Goal: Find specific page/section: Find specific page/section

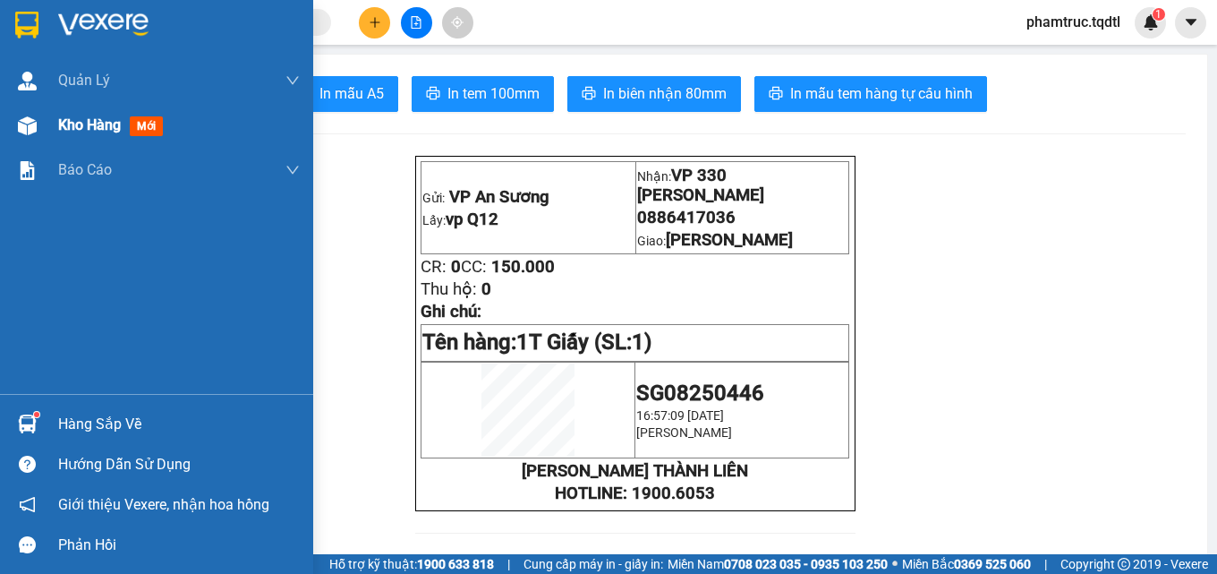
click at [61, 117] on span "Kho hàng" at bounding box center [89, 124] width 63 height 17
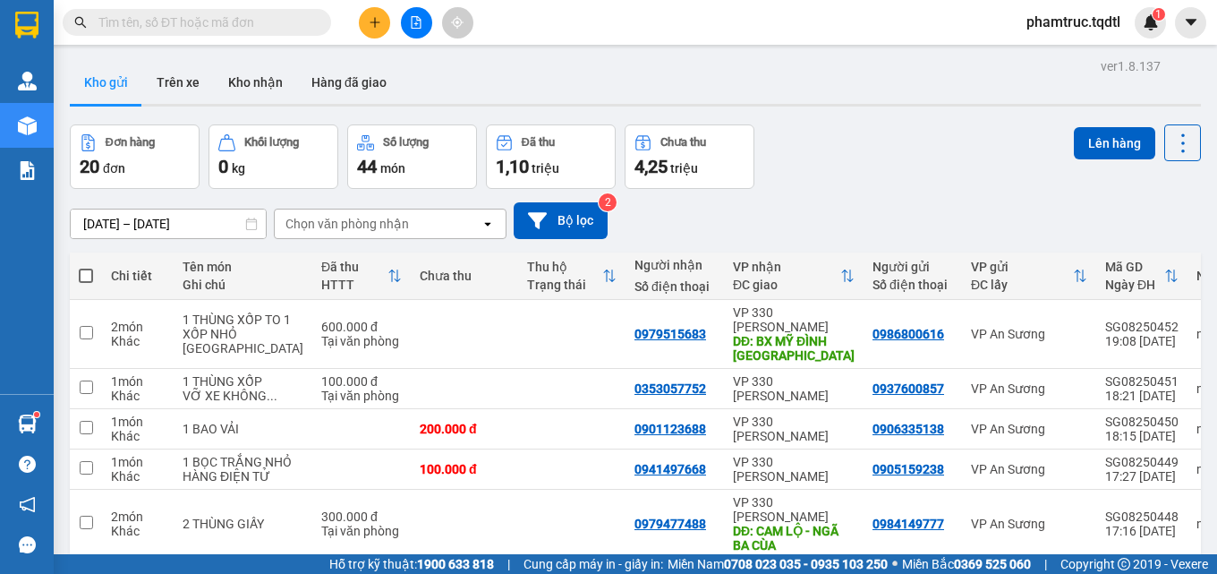
scroll to position [387, 0]
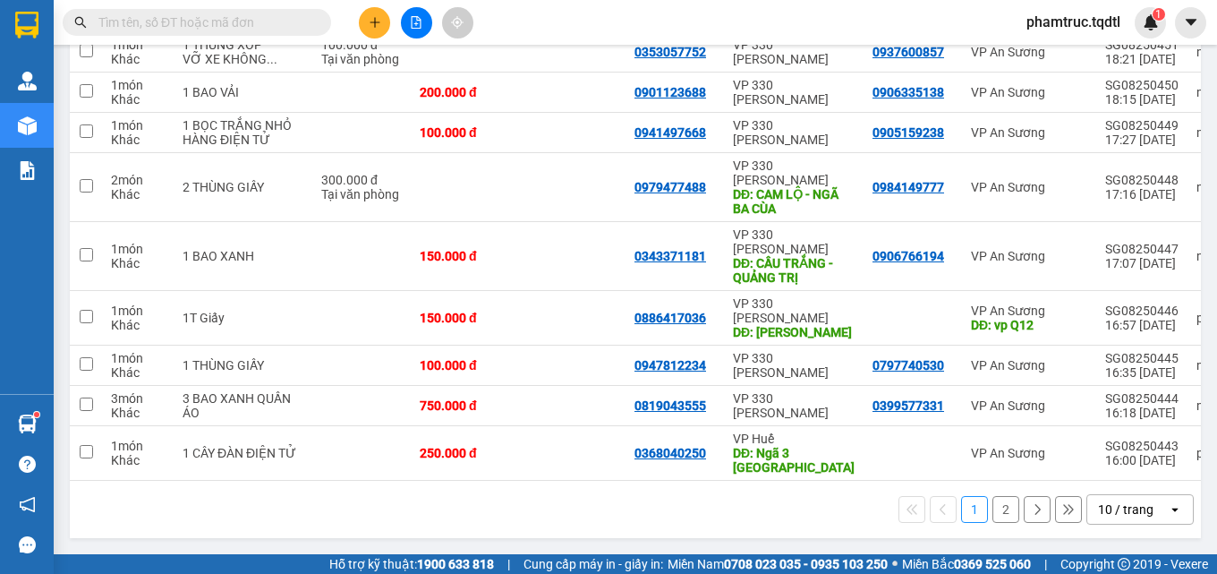
click at [1035, 507] on button at bounding box center [1037, 509] width 27 height 27
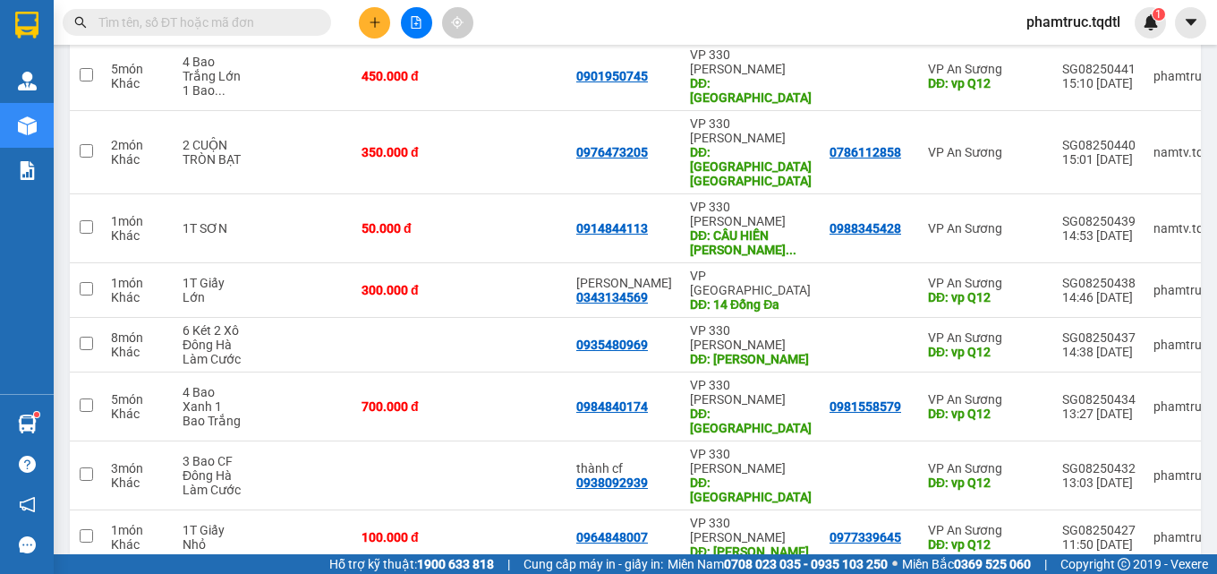
scroll to position [301, 0]
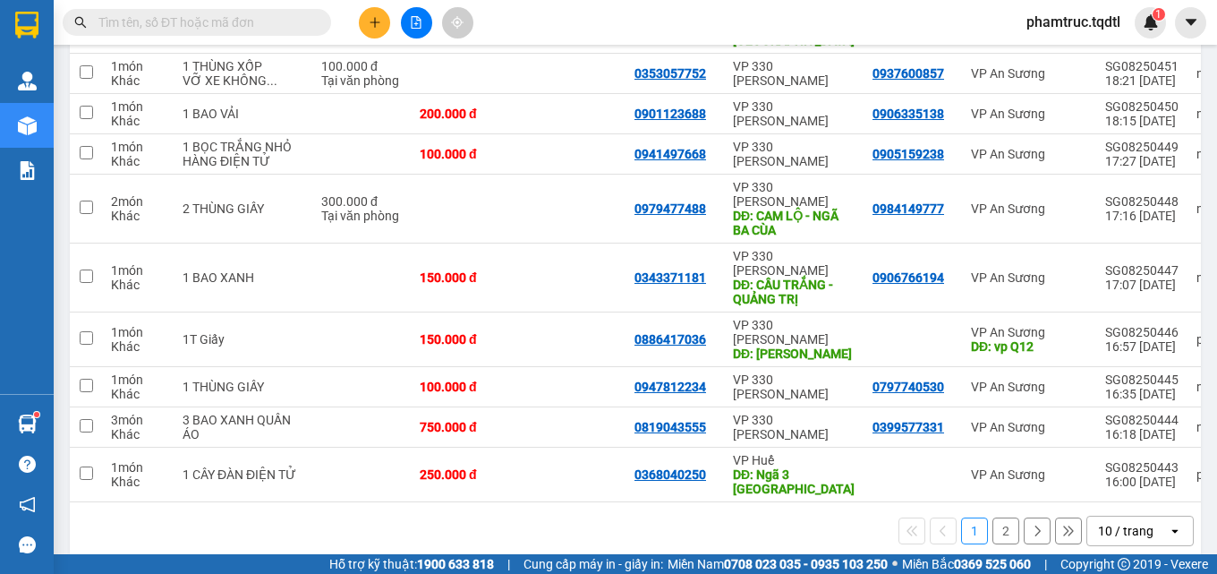
scroll to position [387, 0]
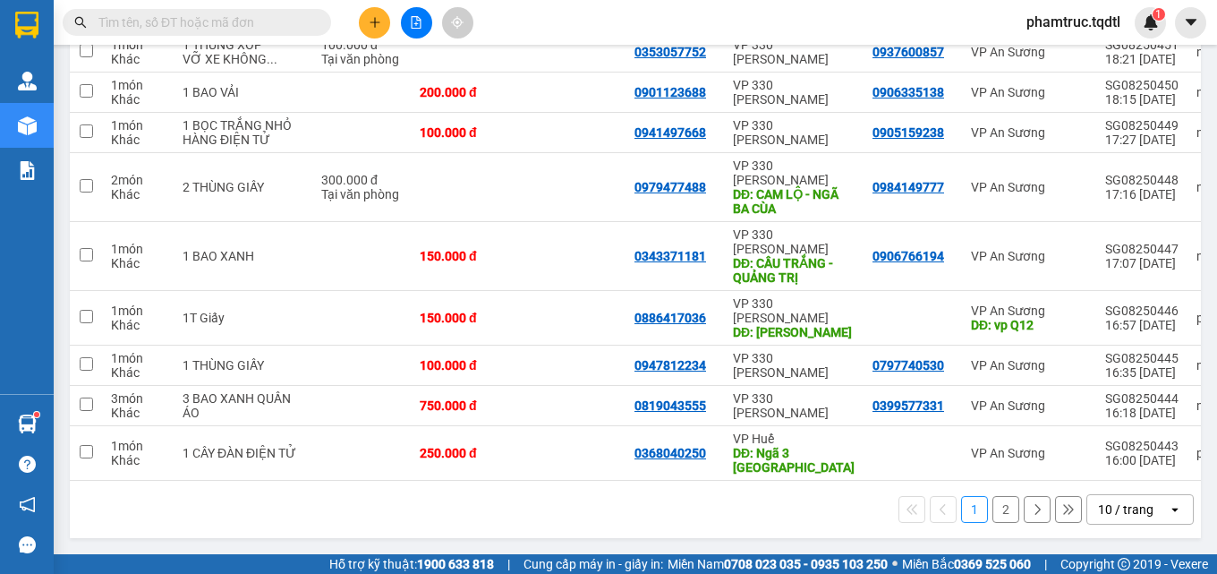
click at [1004, 509] on button "2" at bounding box center [1006, 509] width 27 height 27
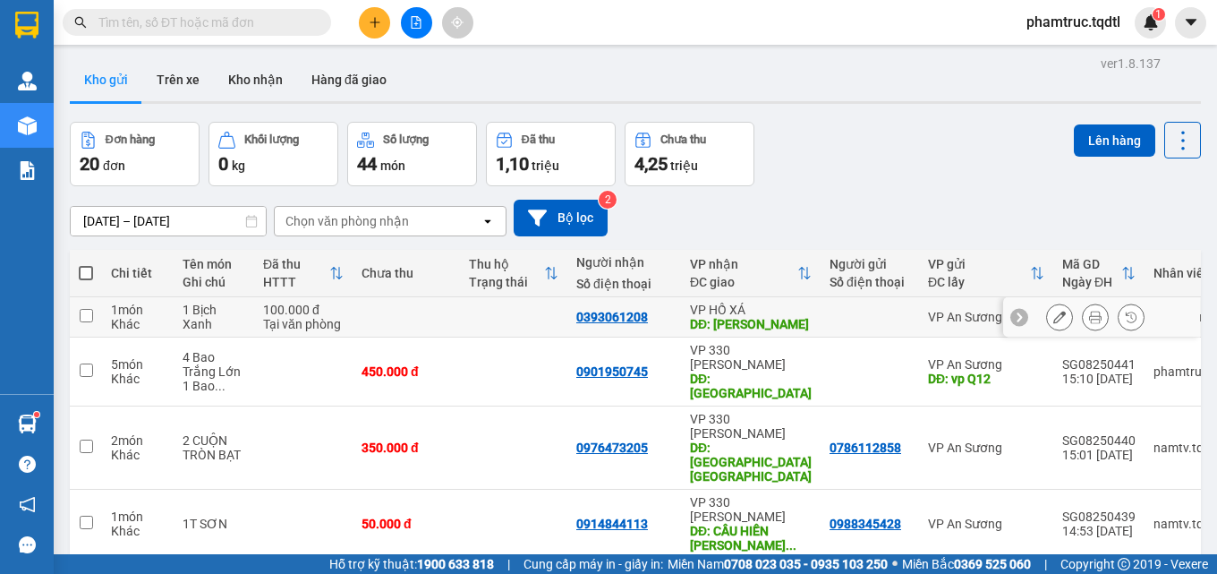
scroll to position [301, 0]
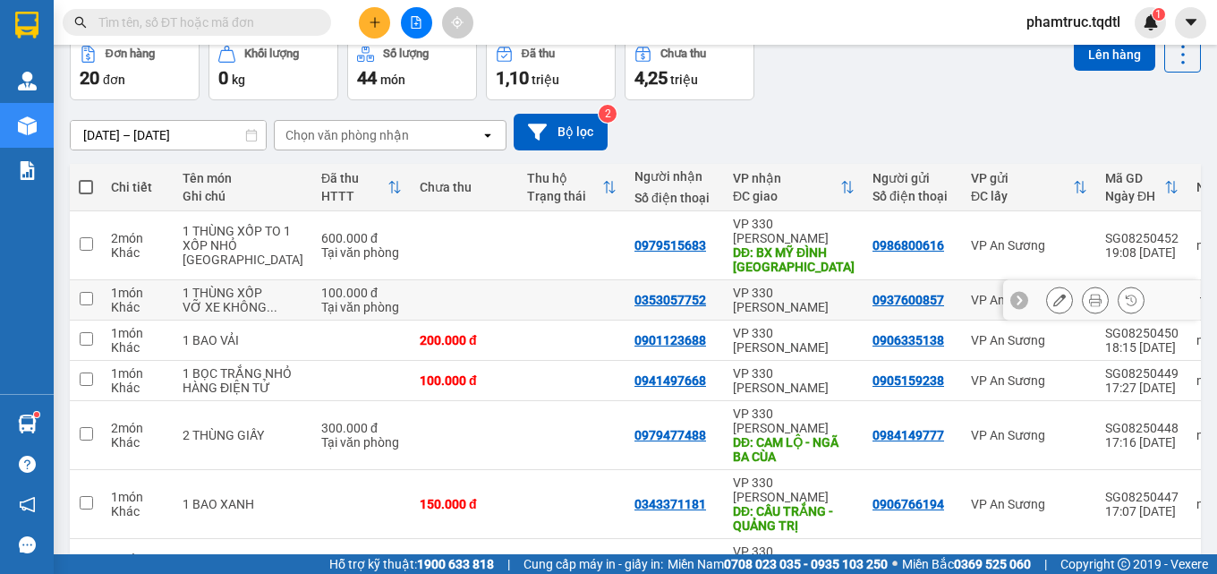
scroll to position [387, 0]
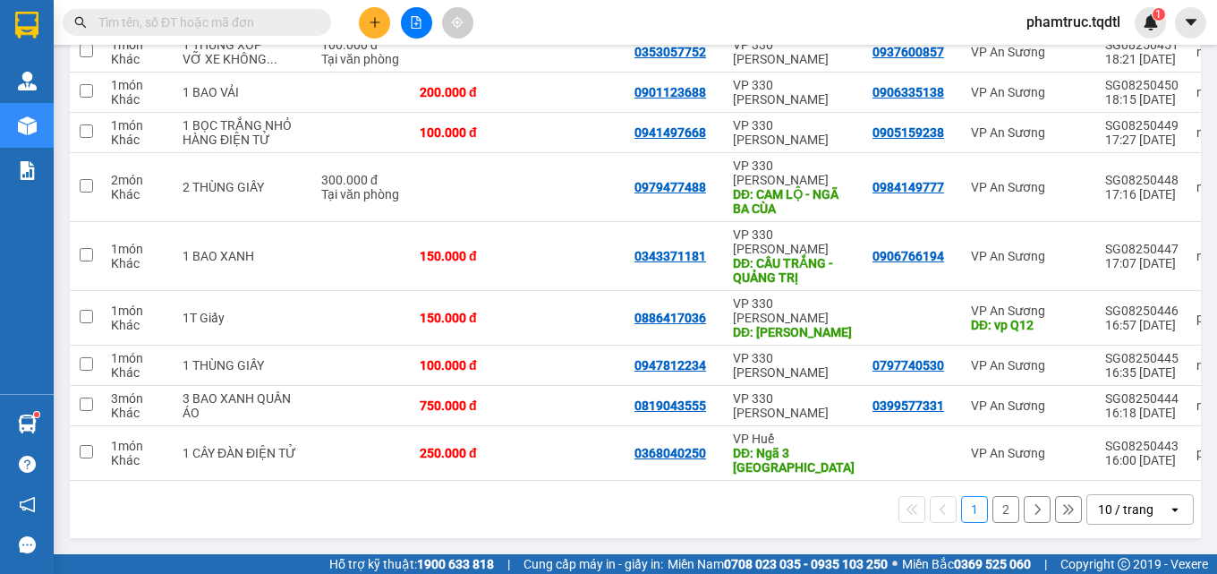
click at [993, 513] on button "2" at bounding box center [1006, 509] width 27 height 27
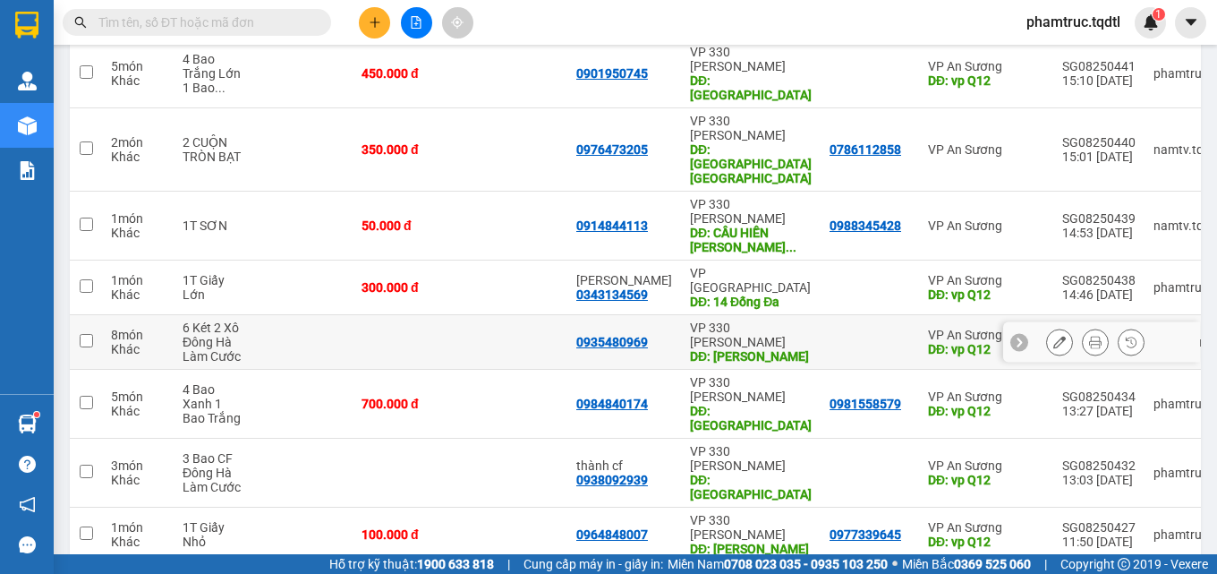
scroll to position [3, 0]
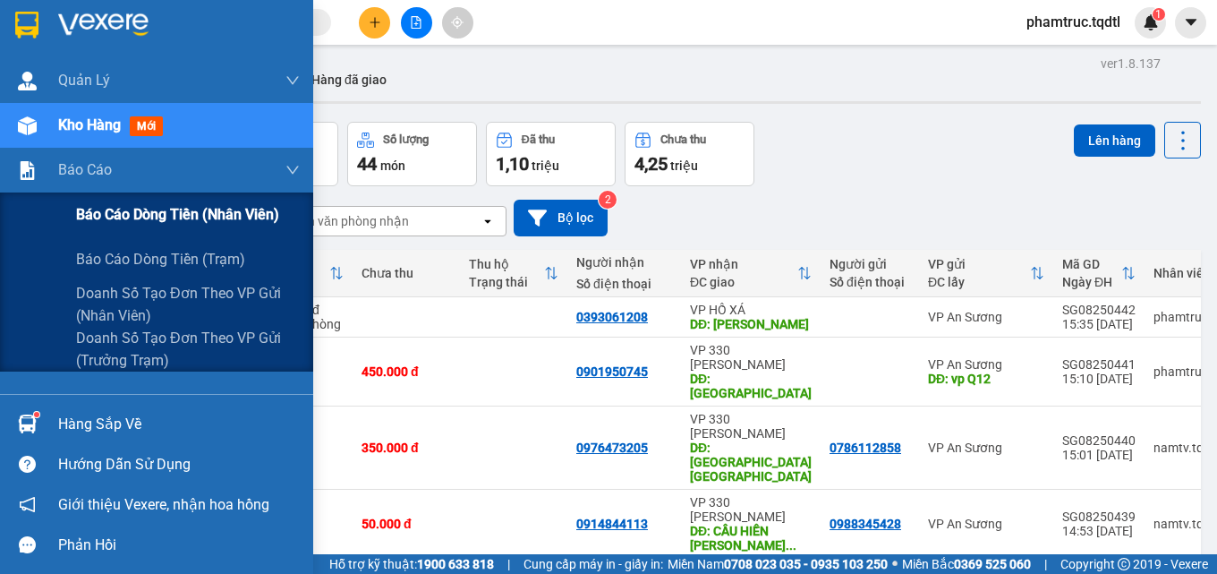
click at [117, 218] on span "Báo cáo dòng tiền (nhân viên)" at bounding box center [177, 214] width 203 height 22
